Goal: Task Accomplishment & Management: Manage account settings

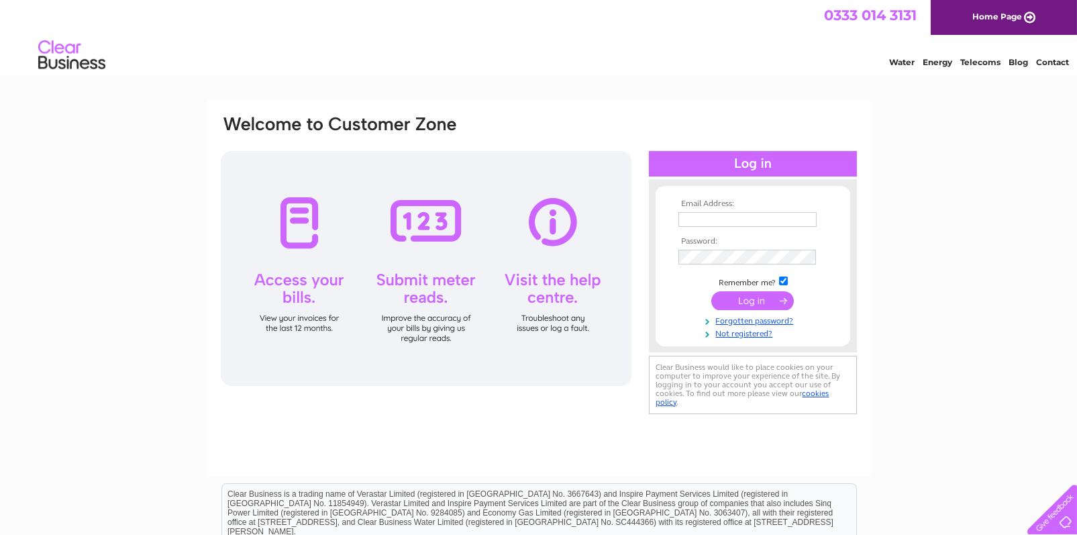
drag, startPoint x: 733, startPoint y: 218, endPoint x: 729, endPoint y: 224, distance: 7.3
click at [729, 224] on input "text" at bounding box center [747, 219] width 138 height 15
type input "jennifer@dvitechnologies.co.uk"
click at [755, 297] on input "submit" at bounding box center [752, 300] width 83 height 19
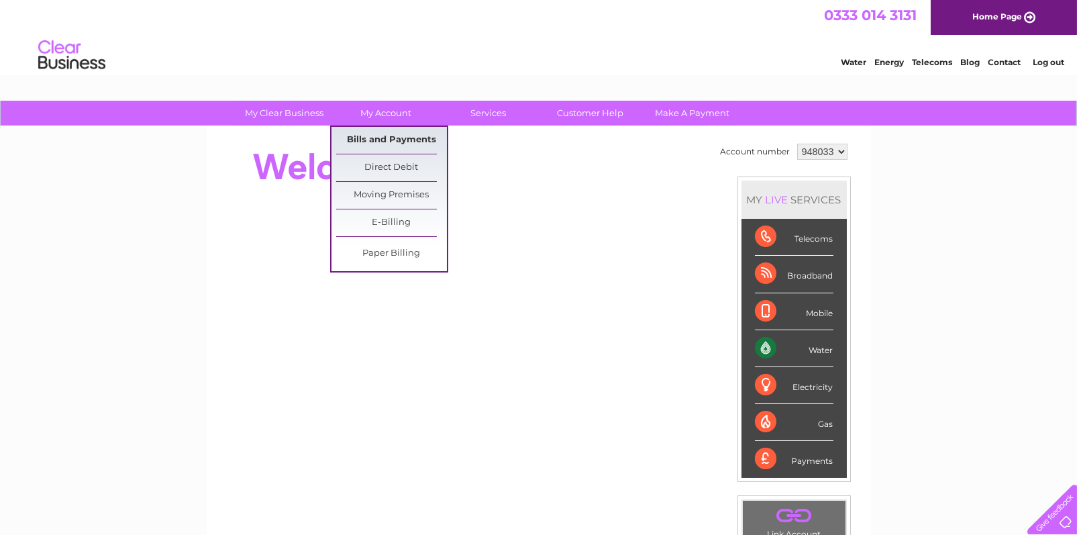
click at [398, 139] on link "Bills and Payments" at bounding box center [391, 140] width 111 height 27
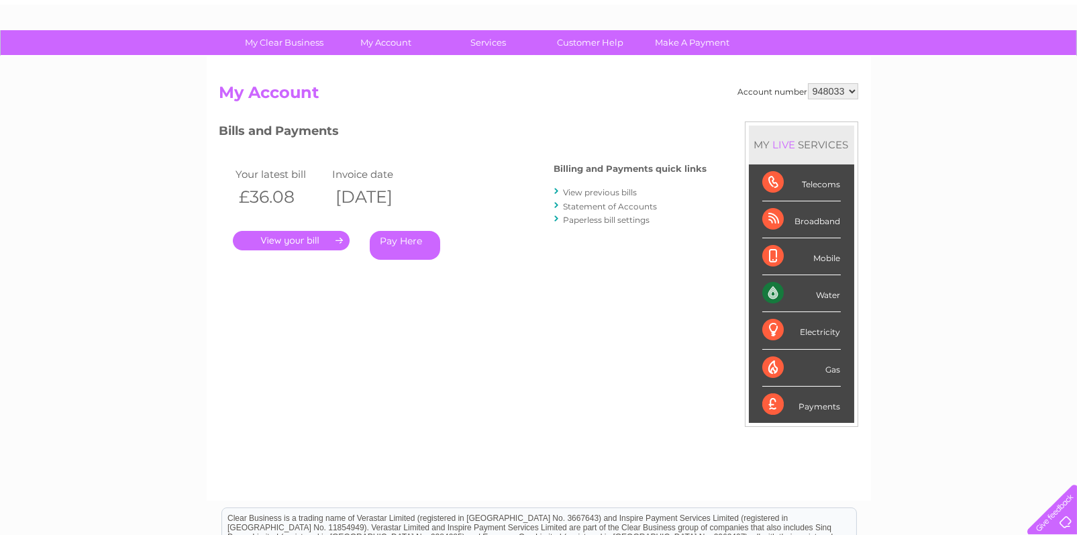
scroll to position [67, 0]
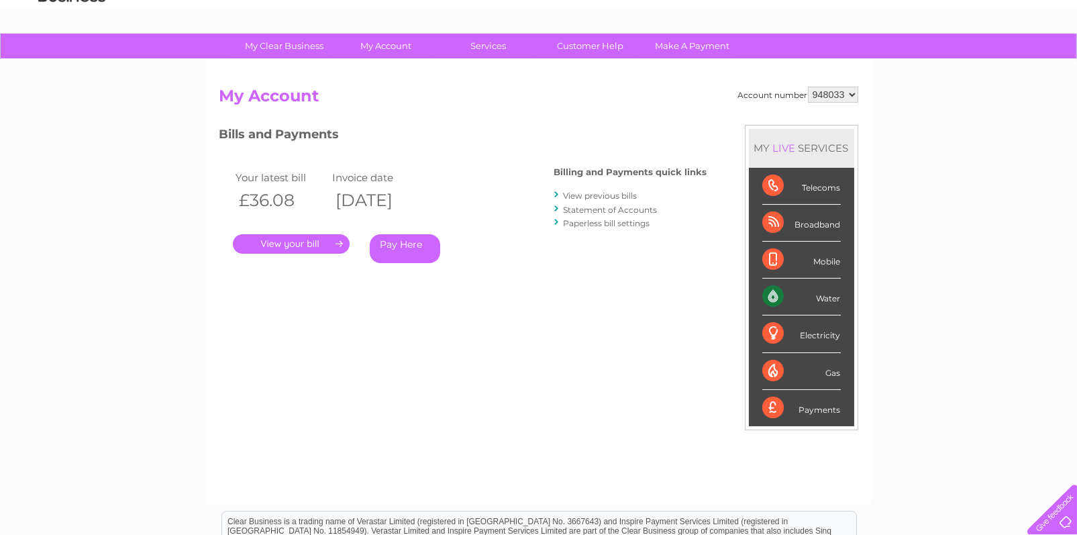
click at [315, 246] on link "." at bounding box center [291, 243] width 117 height 19
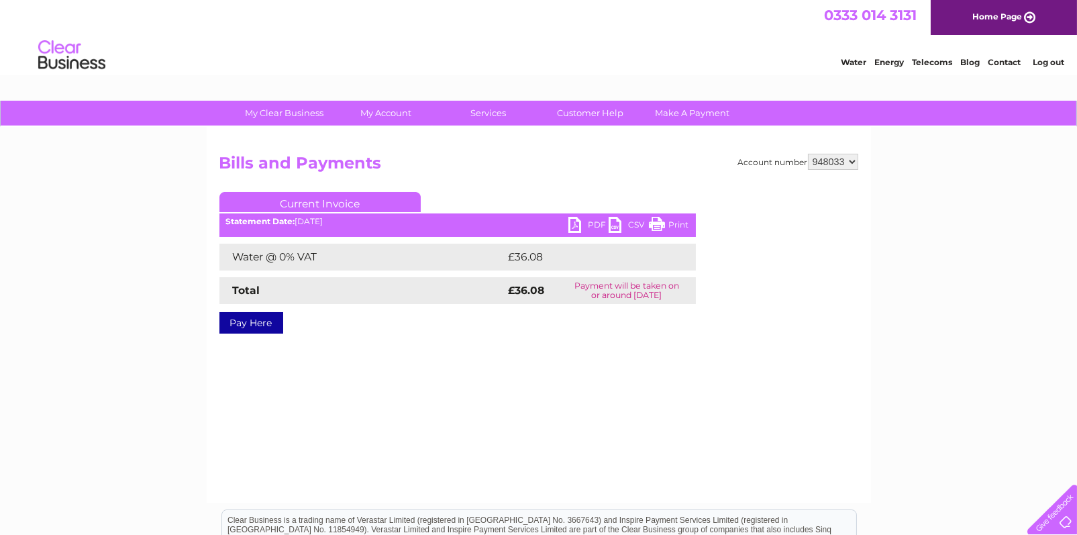
click at [590, 222] on link "PDF" at bounding box center [588, 226] width 40 height 19
